Goal: Transaction & Acquisition: Purchase product/service

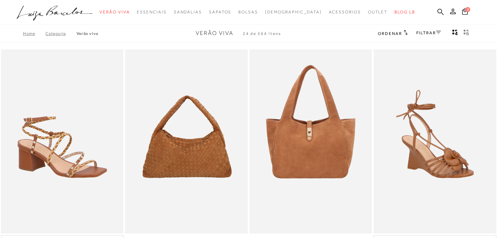
click at [59, 33] on link "Categoria" at bounding box center [60, 33] width 31 height 5
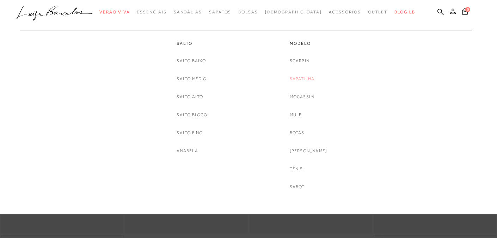
click at [310, 79] on link "Sapatilha" at bounding box center [302, 78] width 25 height 7
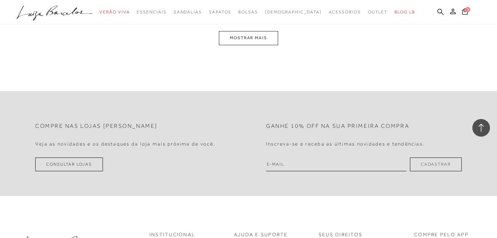
scroll to position [1345, 0]
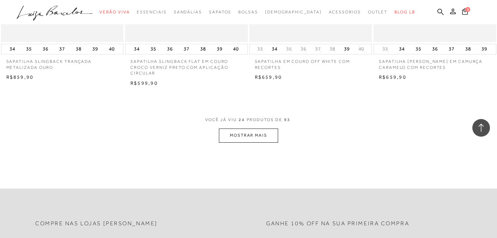
click at [266, 135] on button "MOSTRAR MAIS" at bounding box center [248, 135] width 59 height 14
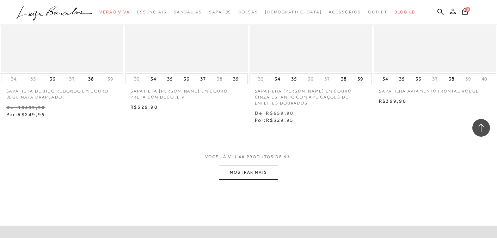
scroll to position [2823, 0]
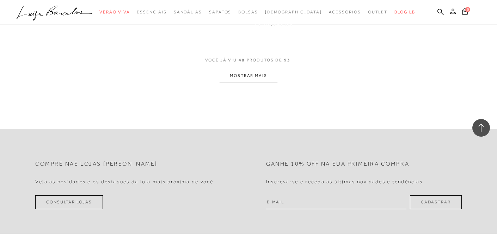
click at [247, 80] on button "MOSTRAR MAIS" at bounding box center [248, 76] width 59 height 14
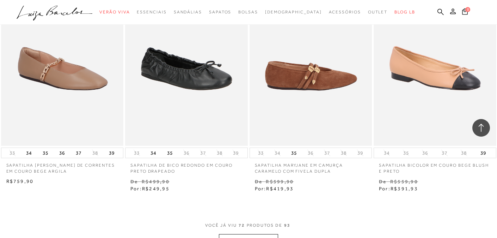
scroll to position [4138, 0]
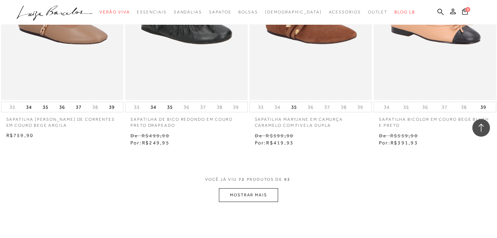
click at [253, 188] on button "MOSTRAR MAIS" at bounding box center [248, 195] width 59 height 14
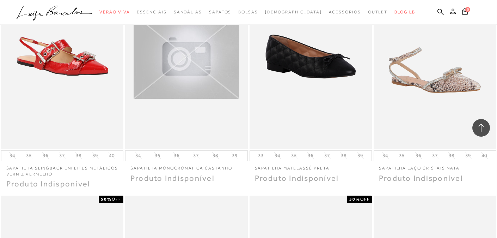
scroll to position [5253, 0]
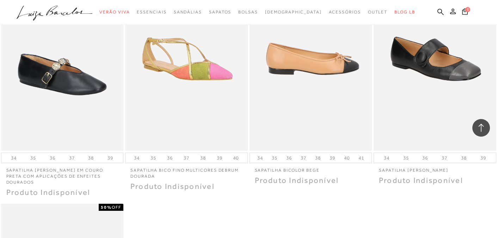
click at [328, 112] on img at bounding box center [311, 59] width 122 height 184
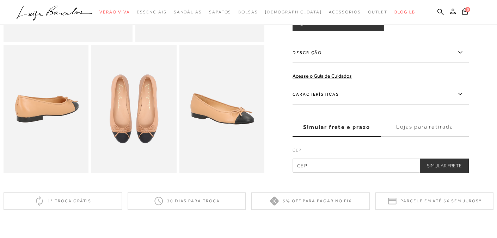
scroll to position [156, 0]
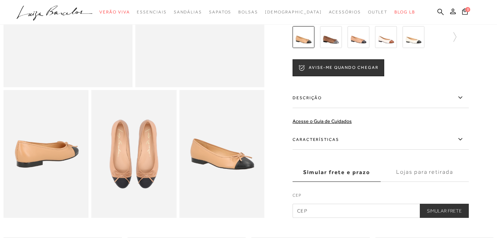
click at [234, 161] on img at bounding box center [221, 154] width 85 height 128
click at [154, 161] on img at bounding box center [133, 154] width 85 height 128
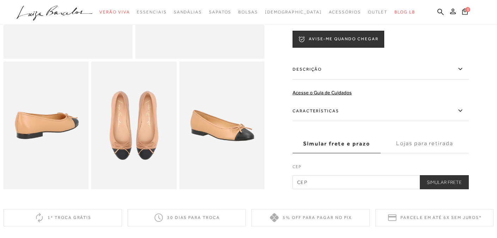
scroll to position [236, 0]
